Goal: Contribute content

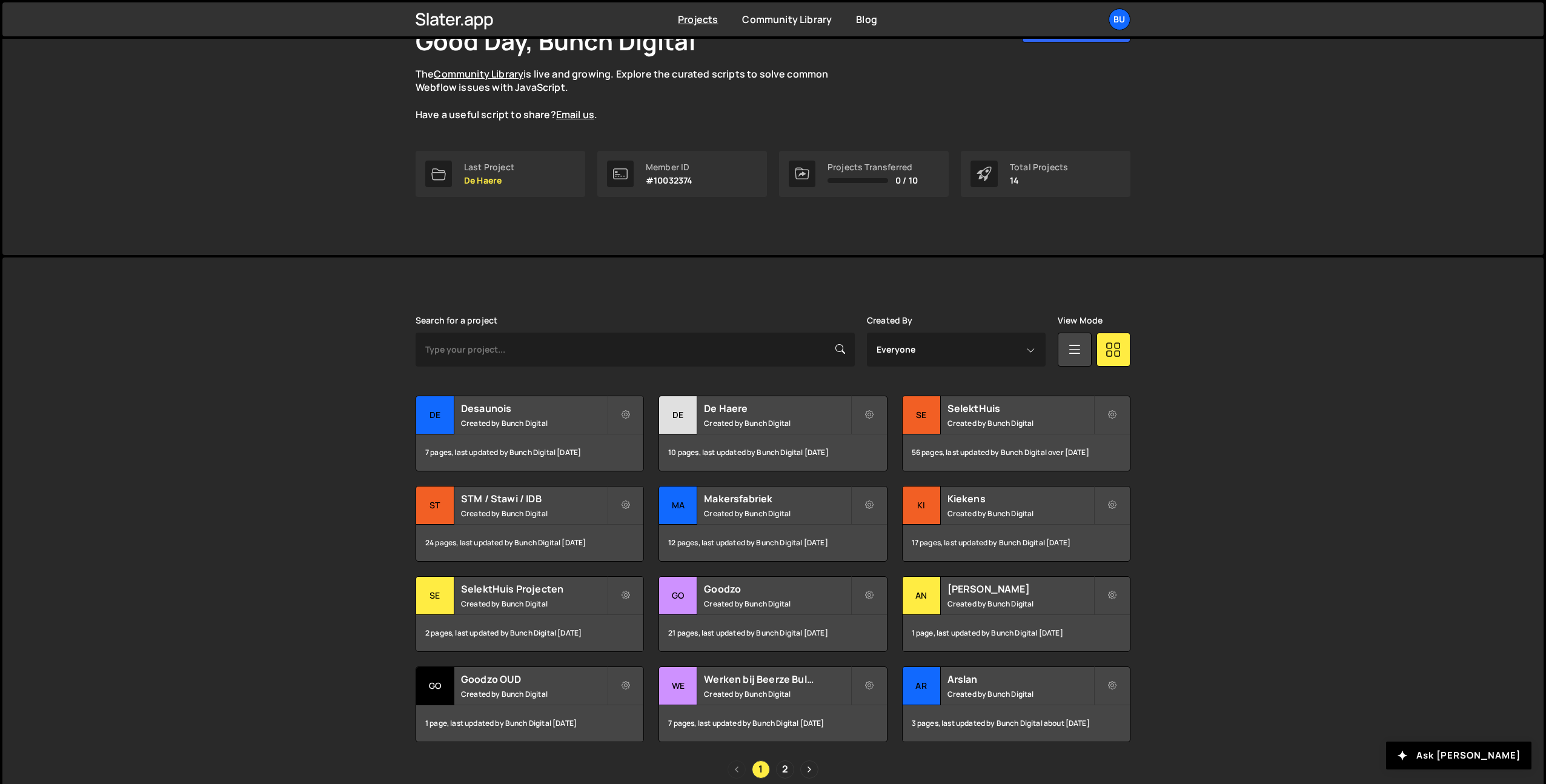
scroll to position [147, 0]
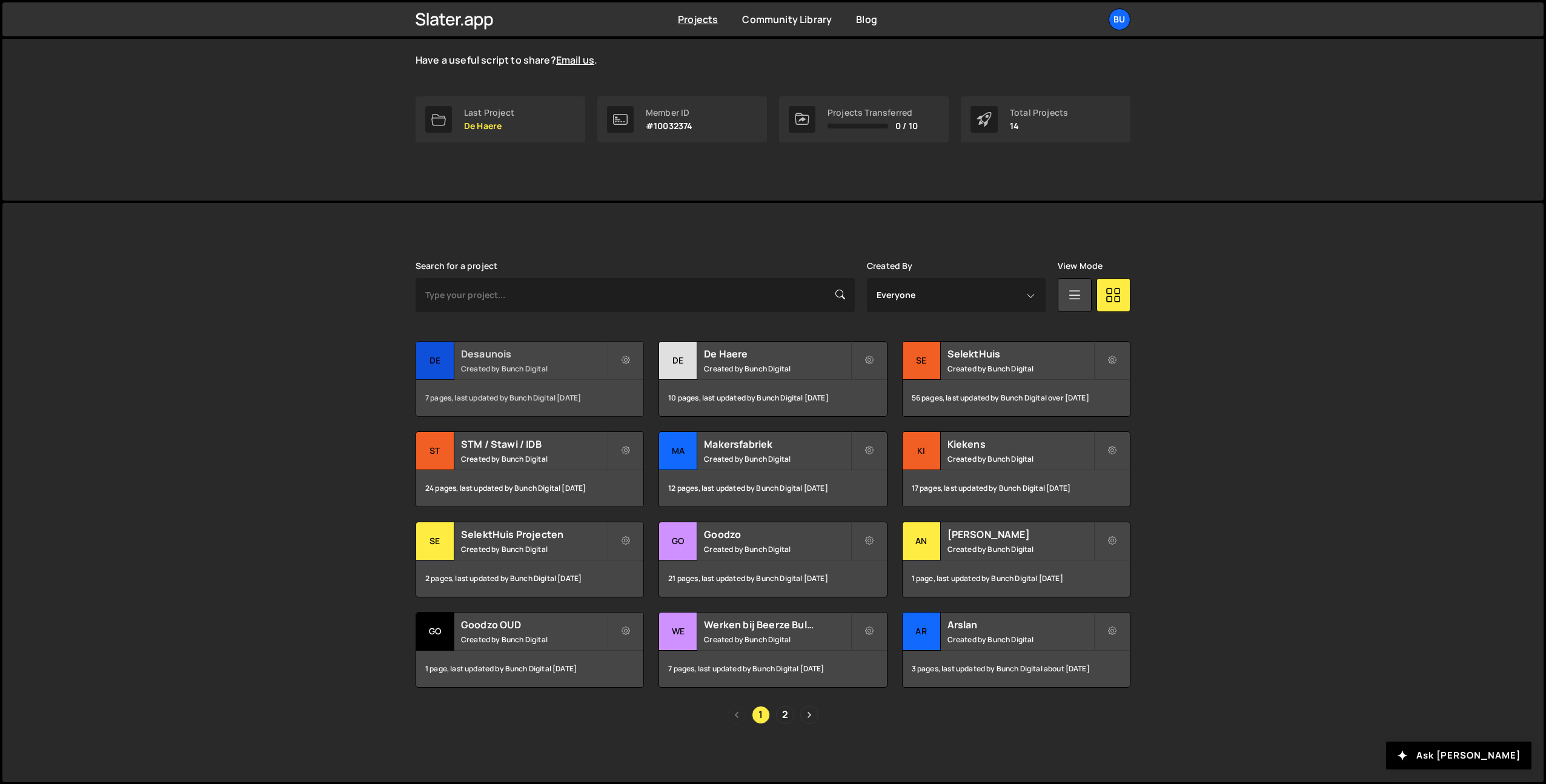
click at [537, 363] on small "Created by Bunch Digital" at bounding box center [534, 368] width 146 height 10
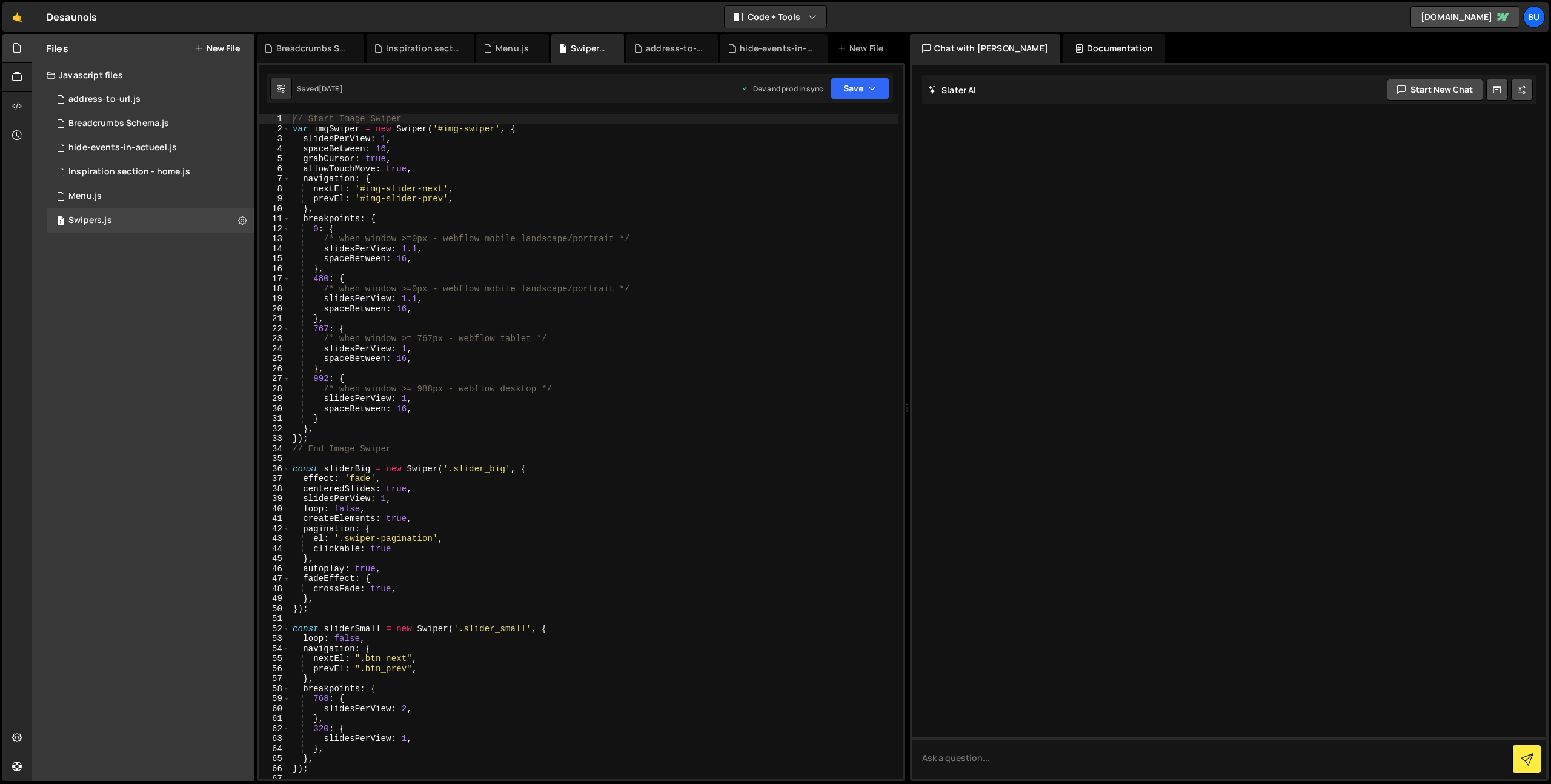
click at [446, 157] on div "// Start Image Swiper var imgSwiper = new Swiper ( '#img-swiper' , { slidesPerV…" at bounding box center [594, 456] width 608 height 685
click at [438, 169] on div "// Start Image Swiper var imgSwiper = new Swiper ( '#img-swiper' , { slidesPerV…" at bounding box center [594, 456] width 608 height 685
type textarea "allowTouchMove: true,"
drag, startPoint x: 226, startPoint y: 49, endPoint x: 215, endPoint y: 49, distance: 11.0
click at [225, 49] on button "New File" at bounding box center [217, 48] width 45 height 10
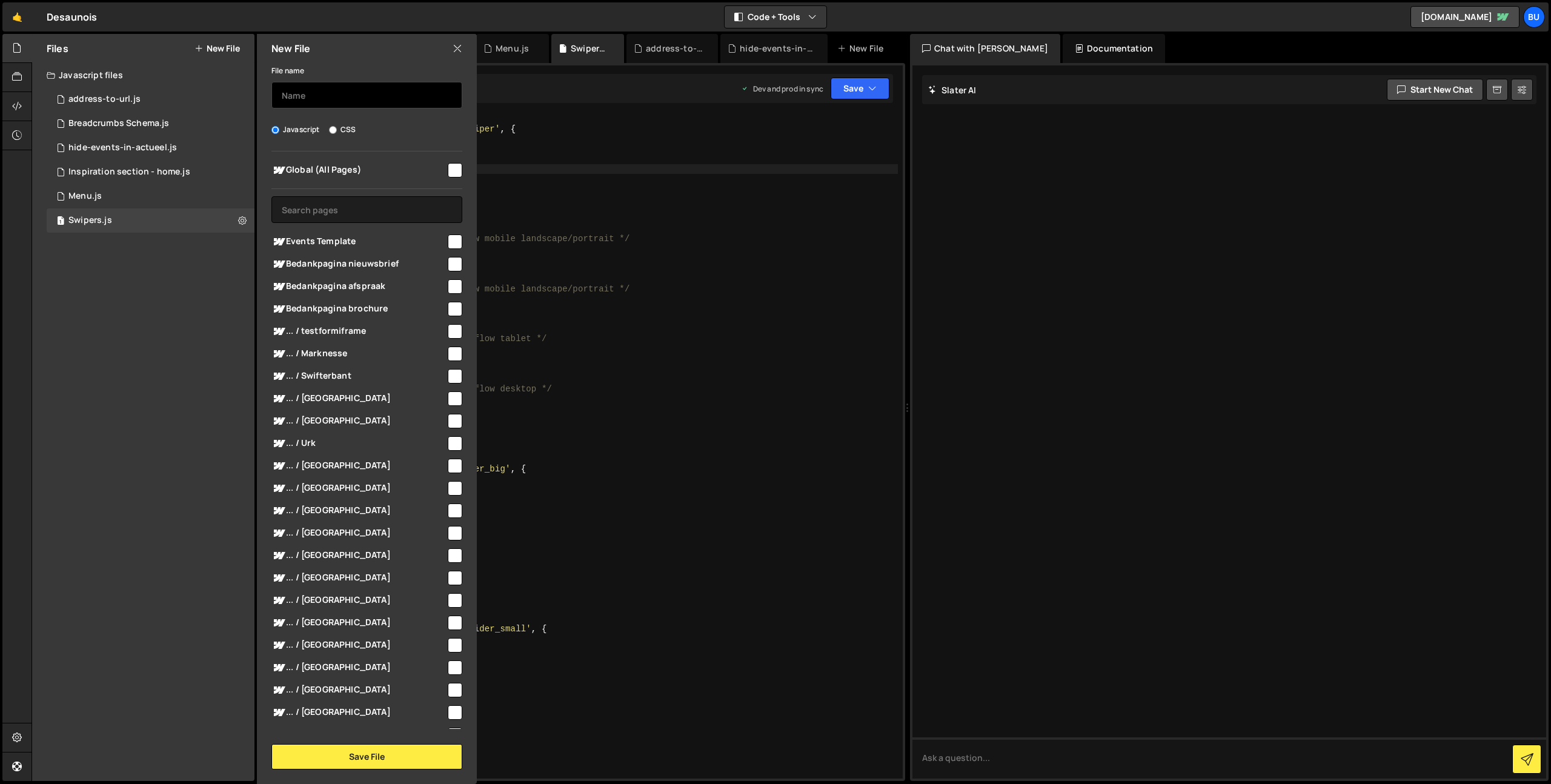
drag, startPoint x: 349, startPoint y: 99, endPoint x: 284, endPoint y: 89, distance: 65.8
click at [348, 99] on input "text" at bounding box center [367, 95] width 191 height 27
type input "Bookerz forms"
click at [448, 171] on input "checkbox" at bounding box center [455, 170] width 14 height 14
click at [451, 169] on input "checkbox" at bounding box center [455, 170] width 14 height 14
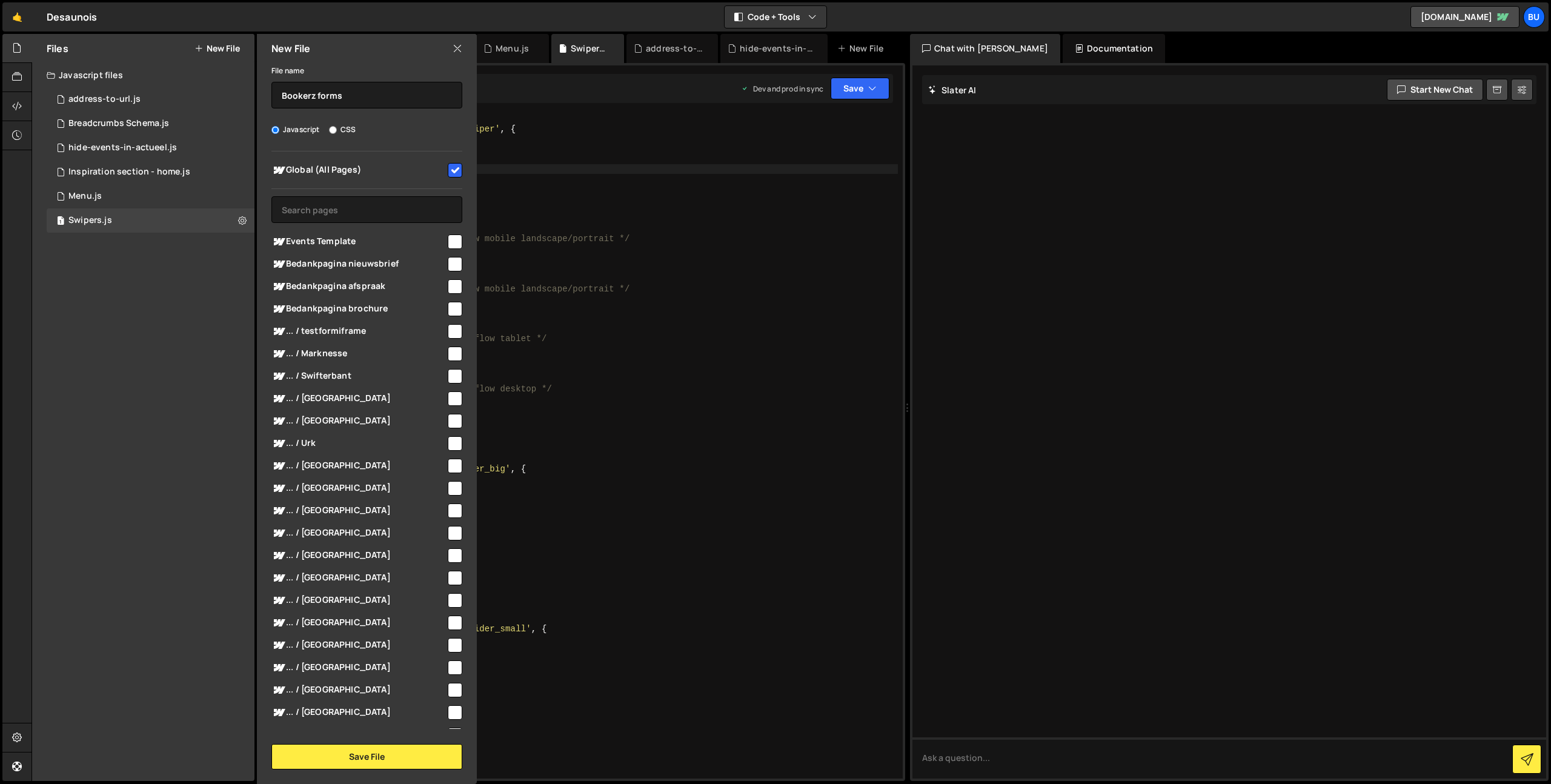
checkbox input "false"
click at [363, 757] on button "Save File" at bounding box center [367, 756] width 191 height 25
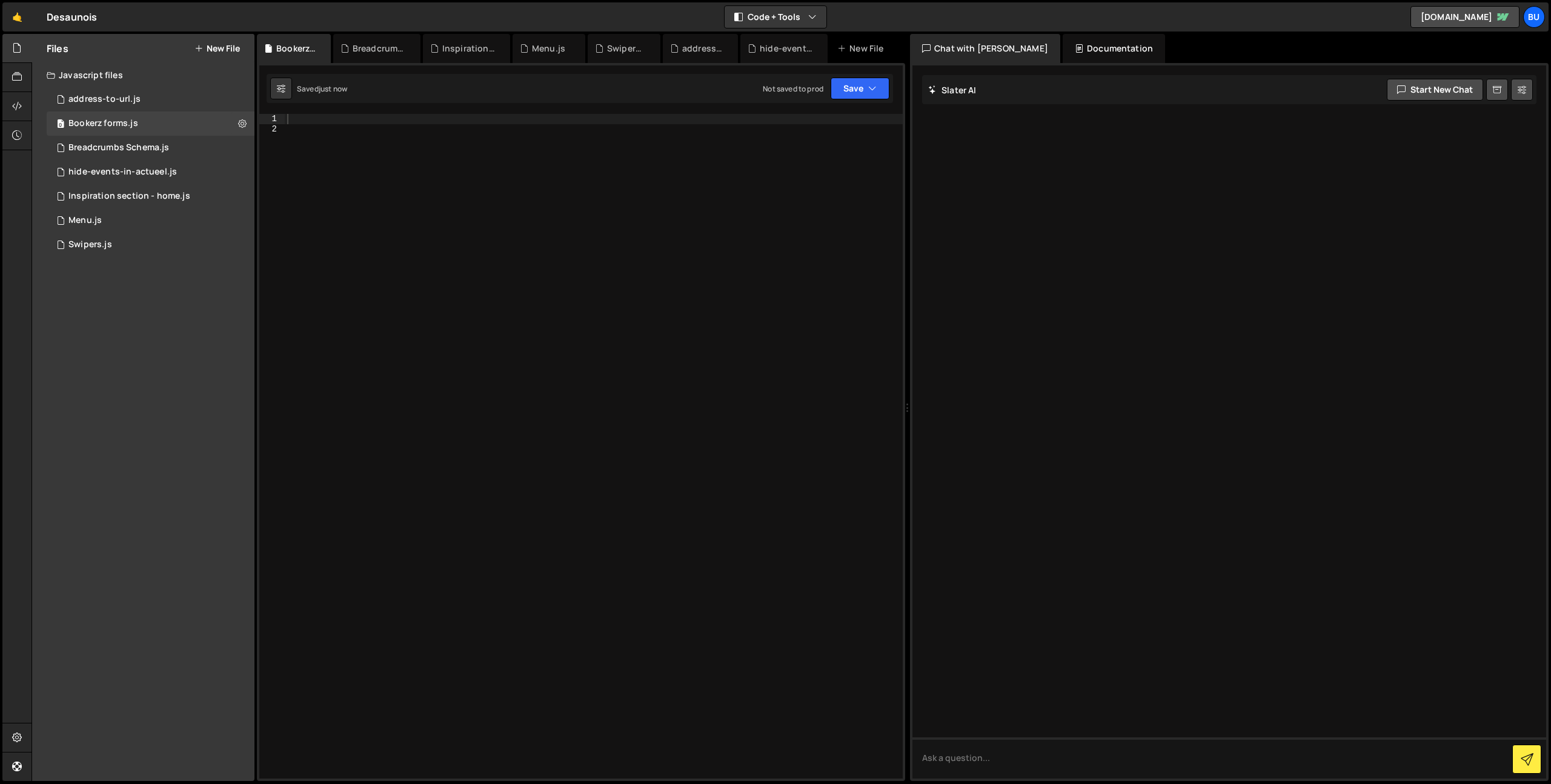
click at [490, 239] on div at bounding box center [593, 456] width 618 height 685
type textarea "// ALL BOOKERZ FORMS ARE LOADED IN WEBFLOW CODE EMBED IN THE FORM COMPONENTS"
click at [857, 82] on button "Save" at bounding box center [860, 88] width 58 height 22
click at [827, 120] on div "Save to Staging S" at bounding box center [819, 118] width 126 height 12
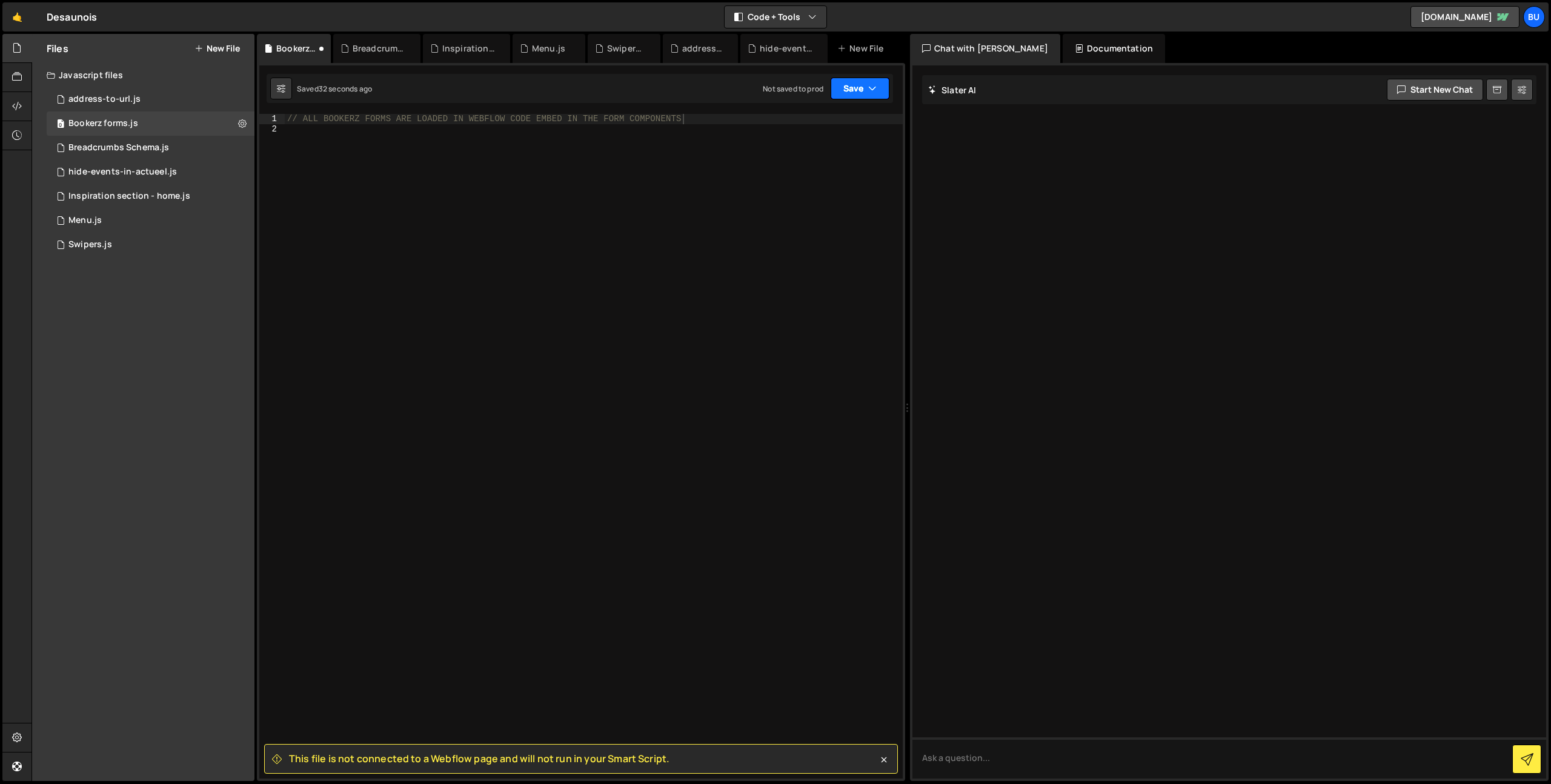
click at [864, 91] on button "Save" at bounding box center [860, 88] width 58 height 22
click at [815, 153] on div "Save to Production S" at bounding box center [819, 157] width 126 height 12
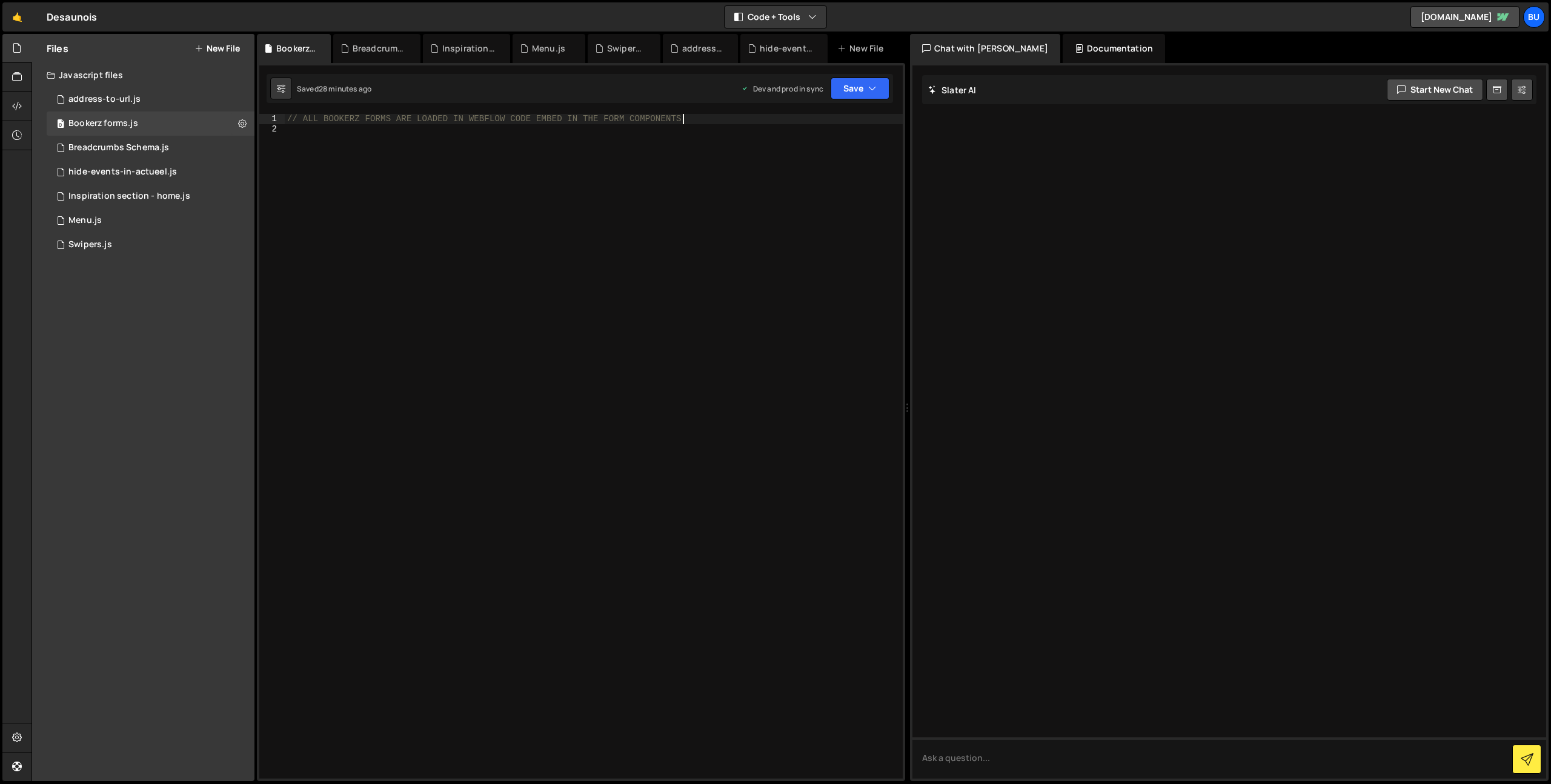
click at [707, 123] on div "// ALL BOOKERZ FORMS ARE LOADED IN WEBFLOW CODE EMBED IN THE FORM COMPONENTS" at bounding box center [593, 456] width 618 height 685
click at [867, 88] on button "Save" at bounding box center [860, 88] width 58 height 22
click at [669, 174] on div "// ALL BOOKERZ FORMS ARE LOADED IN WEBFLOW CODE EMBED IN THE FORM COMPONENTS" at bounding box center [593, 456] width 618 height 685
